Goal: Information Seeking & Learning: Learn about a topic

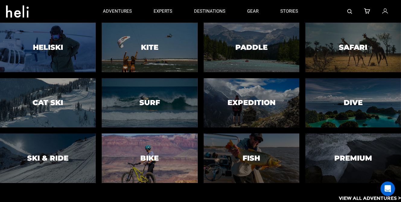
click at [174, 169] on div at bounding box center [150, 158] width 98 height 50
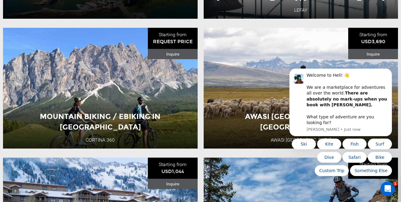
scroll to position [851, 0]
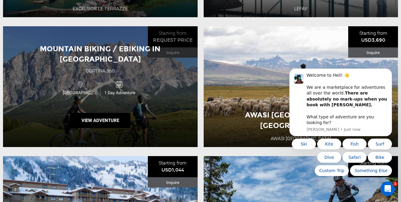
click at [161, 132] on div "Mountain Biking / Ebiking in Cortina d'Ampezzo Cortina 360 Italy 1 Day Adventur…" at bounding box center [100, 86] width 195 height 121
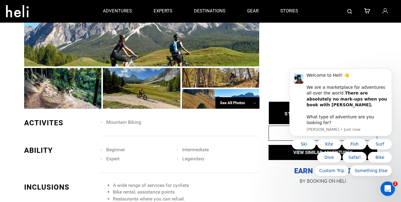
scroll to position [438, 0]
click at [240, 97] on div "See All Photos →" at bounding box center [237, 103] width 44 height 12
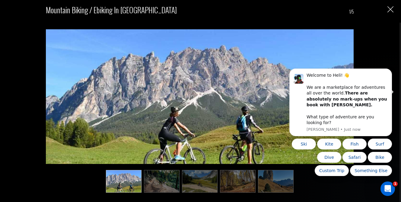
click at [264, 180] on img at bounding box center [276, 181] width 36 height 23
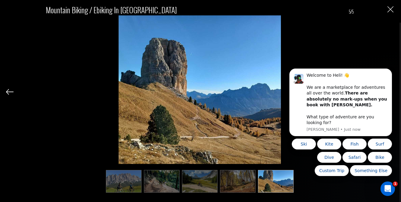
click at [238, 177] on img at bounding box center [238, 181] width 36 height 23
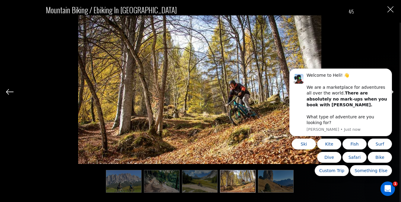
click at [208, 173] on img at bounding box center [200, 181] width 36 height 23
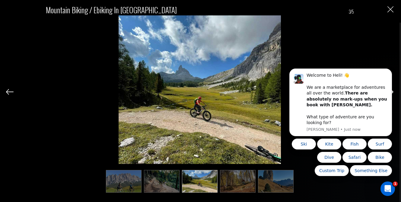
click at [161, 173] on img at bounding box center [162, 181] width 36 height 23
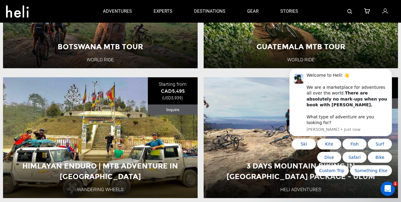
scroll to position [1447, 0]
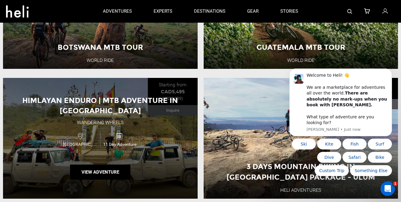
click at [188, 142] on div "Himlayan Enduro | MTB Adventure in Nepal Wandering Wheels Nepal 11 Day Adventur…" at bounding box center [100, 138] width 195 height 121
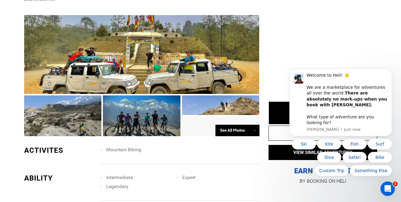
scroll to position [400, 0]
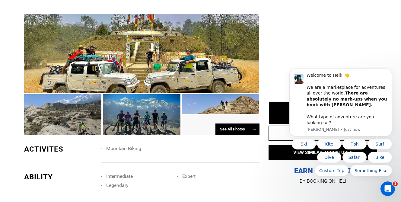
click at [143, 99] on div at bounding box center [142, 114] width 78 height 41
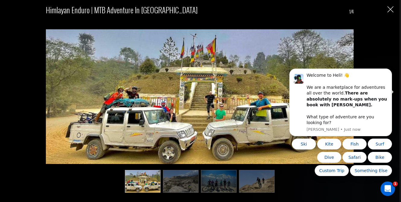
click at [252, 190] on img at bounding box center [257, 181] width 36 height 23
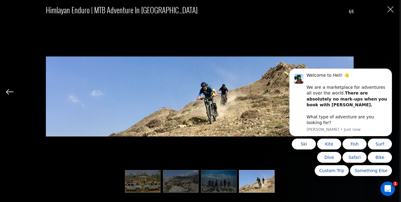
click at [215, 183] on img at bounding box center [219, 181] width 36 height 23
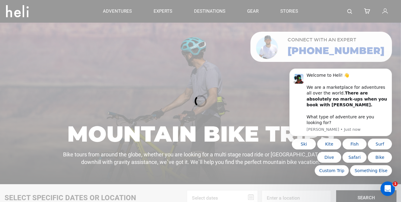
scroll to position [0, 0]
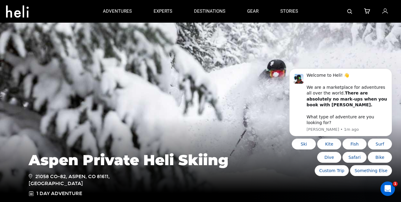
click at [17, 9] on icon at bounding box center [17, 10] width 23 height 10
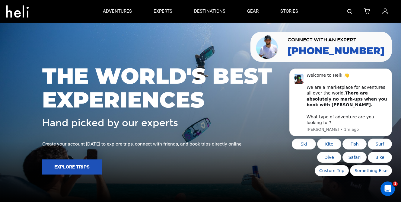
click at [139, 131] on div "THE WORLD'S BEST EXPERIENCES Hand picked by our experts Create your account tod…" at bounding box center [200, 101] width 401 height 86
click at [391, 74] on button "Dismiss notification" at bounding box center [390, 70] width 8 height 8
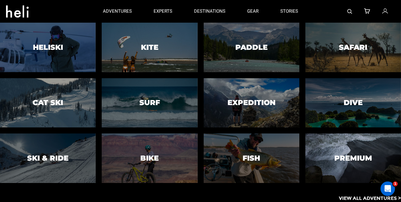
click at [323, 168] on div at bounding box center [353, 158] width 98 height 50
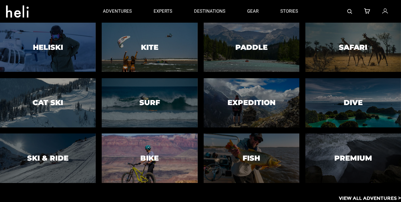
click at [170, 146] on div at bounding box center [150, 158] width 98 height 50
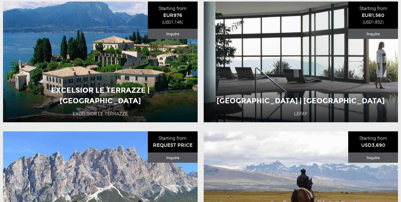
scroll to position [746, 0]
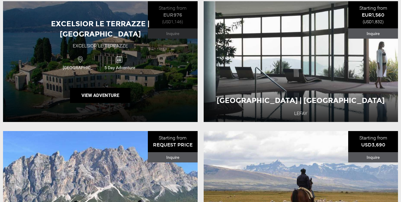
click at [177, 77] on div "Excelsior le terrazze | [GEOGRAPHIC_DATA] Excelsior Le Terrazze [GEOGRAPHIC_DAT…" at bounding box center [100, 61] width 195 height 121
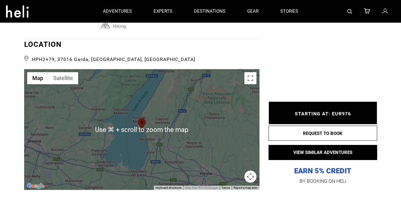
scroll to position [1246, 0]
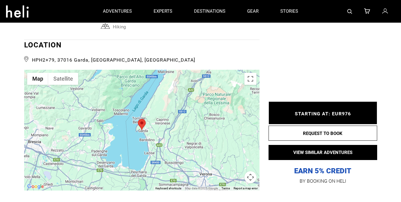
click at [193, 110] on div at bounding box center [141, 130] width 235 height 121
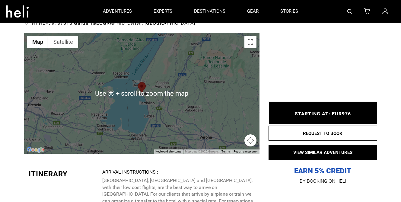
scroll to position [1235, 0]
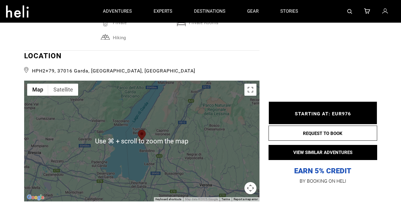
click at [117, 117] on div at bounding box center [141, 141] width 235 height 121
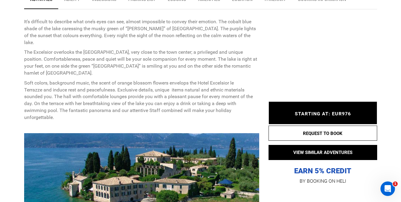
scroll to position [0, 0]
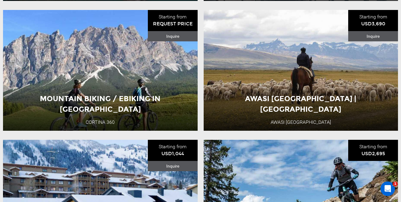
scroll to position [880, 0]
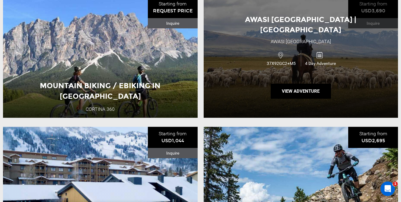
click at [232, 95] on div "Awasi [GEOGRAPHIC_DATA] | [GEOGRAPHIC_DATA] Awasi Patagonia 37X92GC2+M5 4 Day A…" at bounding box center [301, 57] width 195 height 121
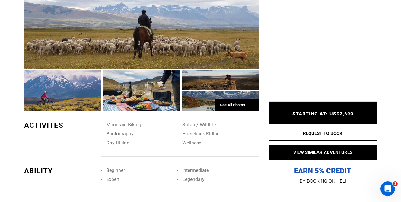
scroll to position [369, 0]
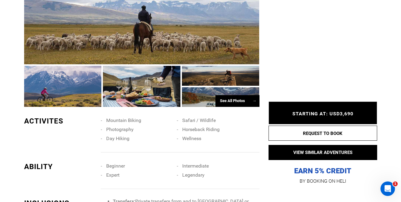
click at [209, 87] on div at bounding box center [221, 97] width 78 height 20
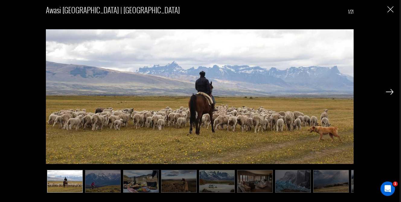
click at [390, 93] on img at bounding box center [390, 91] width 8 height 5
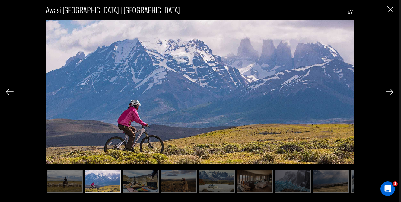
click at [390, 93] on img at bounding box center [390, 91] width 8 height 5
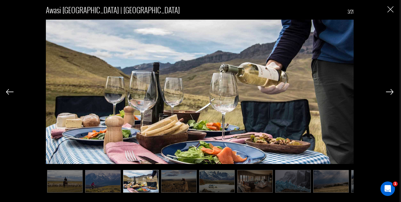
click at [390, 93] on img at bounding box center [390, 91] width 8 height 5
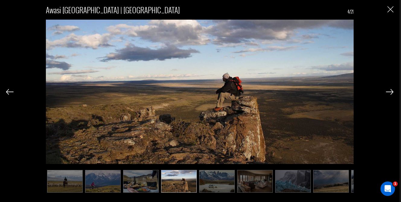
click at [390, 93] on img at bounding box center [390, 91] width 8 height 5
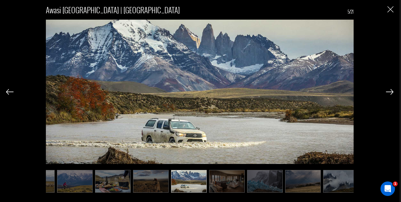
scroll to position [0, 30]
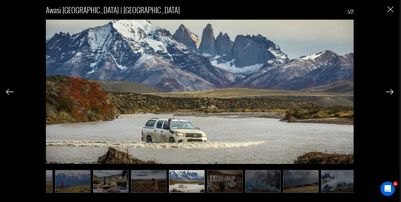
click at [390, 93] on img at bounding box center [390, 91] width 8 height 5
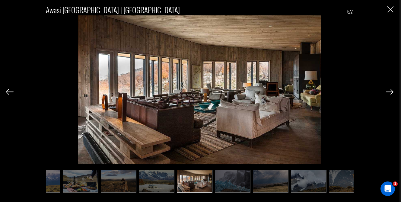
click at [390, 93] on img at bounding box center [390, 91] width 8 height 5
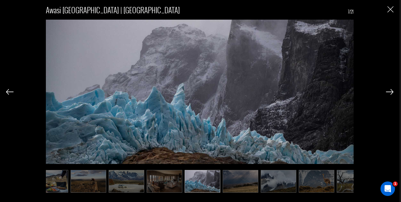
click at [390, 93] on img at bounding box center [390, 91] width 8 height 5
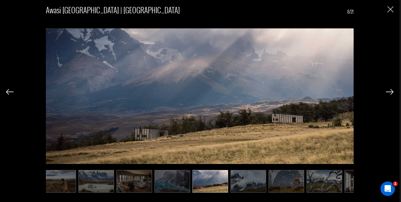
click at [390, 93] on img at bounding box center [390, 91] width 8 height 5
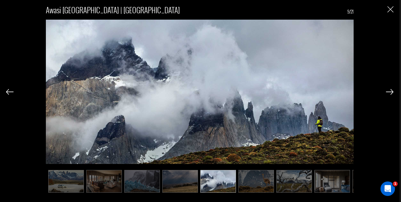
click at [390, 93] on img at bounding box center [390, 91] width 8 height 5
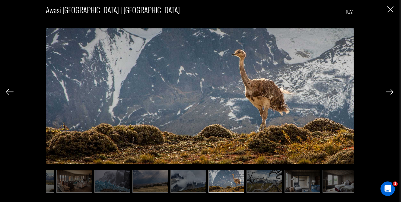
click at [390, 93] on img at bounding box center [390, 91] width 8 height 5
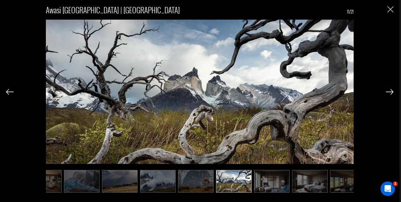
click at [390, 93] on img at bounding box center [390, 91] width 8 height 5
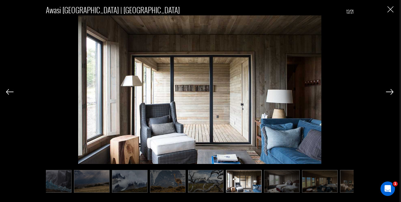
click at [390, 93] on img at bounding box center [390, 91] width 8 height 5
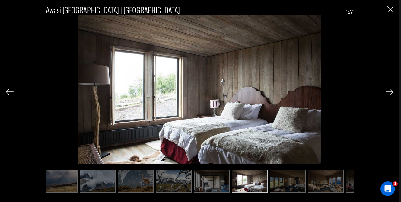
click at [390, 93] on img at bounding box center [390, 91] width 8 height 5
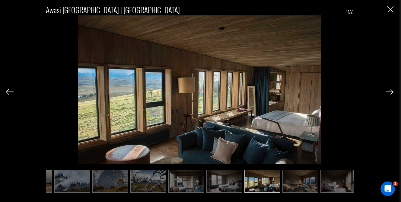
click at [390, 93] on img at bounding box center [390, 91] width 8 height 5
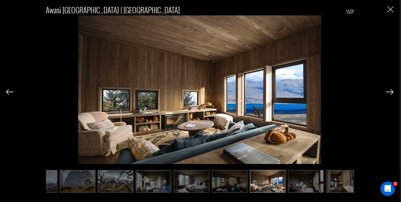
scroll to position [0, 329]
click at [390, 9] on img "Close" at bounding box center [390, 9] width 6 height 6
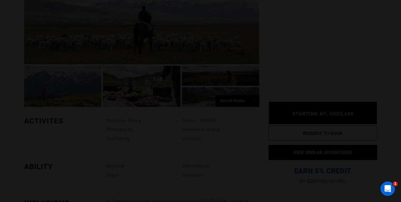
scroll to position [0, 0]
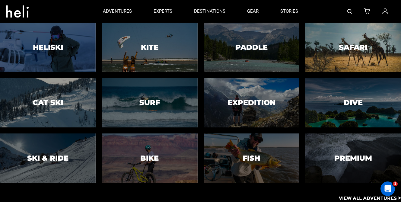
click at [338, 62] on div at bounding box center [353, 47] width 98 height 50
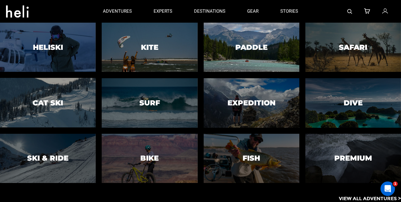
click at [233, 54] on div at bounding box center [251, 47] width 98 height 50
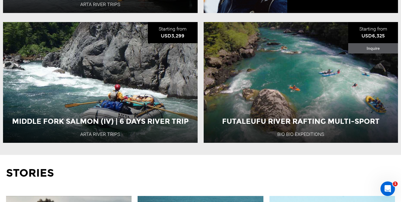
scroll to position [736, 0]
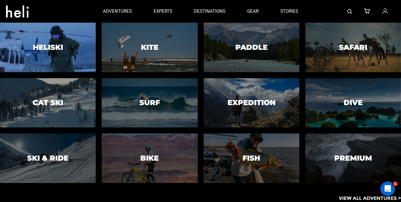
click at [73, 62] on div at bounding box center [48, 47] width 98 height 50
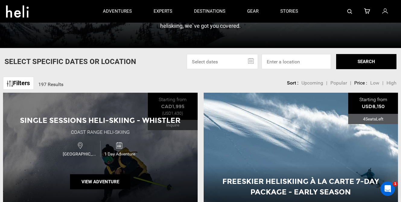
scroll to position [112, 0]
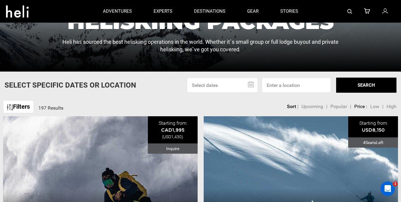
click at [8, 105] on img at bounding box center [10, 107] width 6 height 6
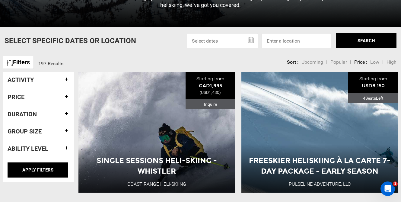
scroll to position [165, 0]
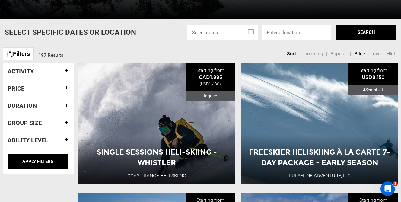
click at [273, 32] on input at bounding box center [295, 32] width 69 height 15
click at [171, 36] on div "Select Specific Dates Or Location [DATE] Su Mo Tu We Th Fr Sa 28 29 30 1 2 3 4 …" at bounding box center [200, 32] width 401 height 15
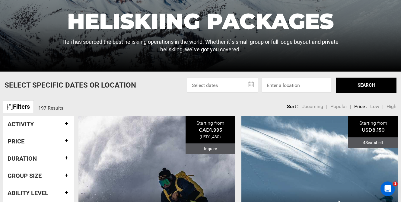
scroll to position [113, 0]
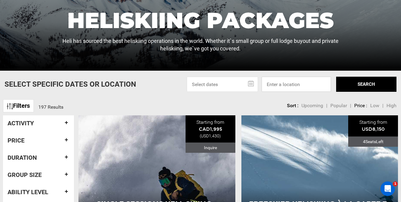
click at [291, 87] on input at bounding box center [295, 84] width 69 height 15
type input "europe"
click at [364, 86] on button "SEARCH" at bounding box center [366, 84] width 60 height 15
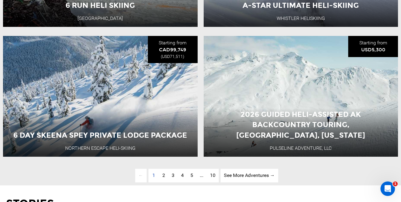
scroll to position [1496, 0]
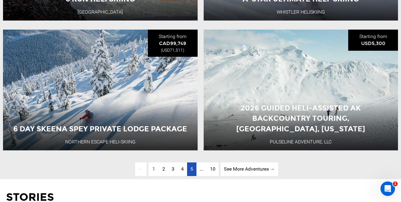
click at [189, 168] on link "page 5" at bounding box center [191, 169] width 9 height 14
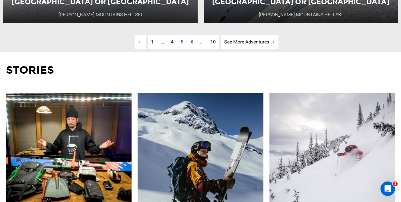
scroll to position [1627, 0]
